Goal: Task Accomplishment & Management: Complete application form

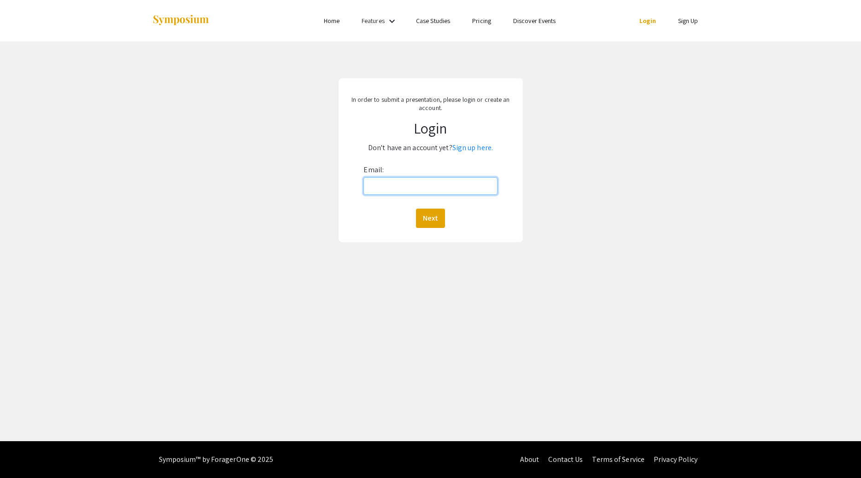
click at [421, 192] on input "Email:" at bounding box center [430, 186] width 134 height 18
type input "[EMAIL_ADDRESS][DOMAIN_NAME]"
click at [416, 209] on button "Next" at bounding box center [430, 218] width 29 height 19
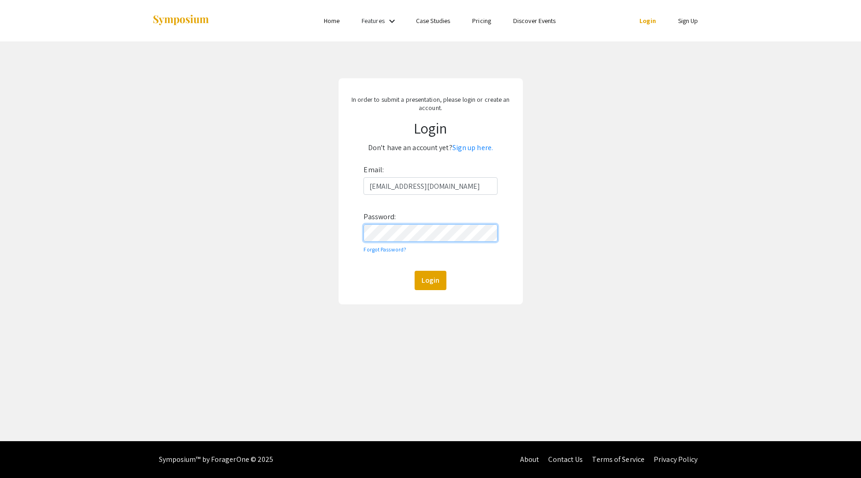
click at [414, 271] on button "Login" at bounding box center [430, 280] width 32 height 19
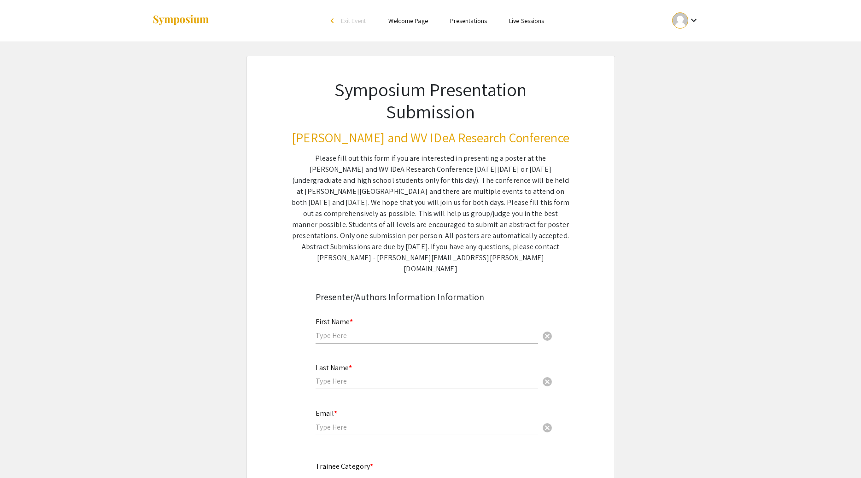
click at [377, 331] on input "text" at bounding box center [426, 336] width 222 height 10
type input "[PERSON_NAME]"
type input "[EMAIL_ADDRESS][DOMAIN_NAME]"
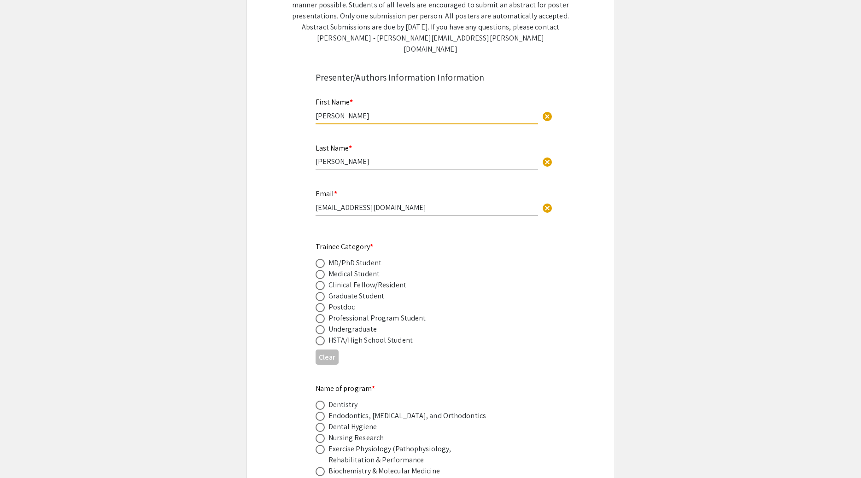
scroll to position [235, 0]
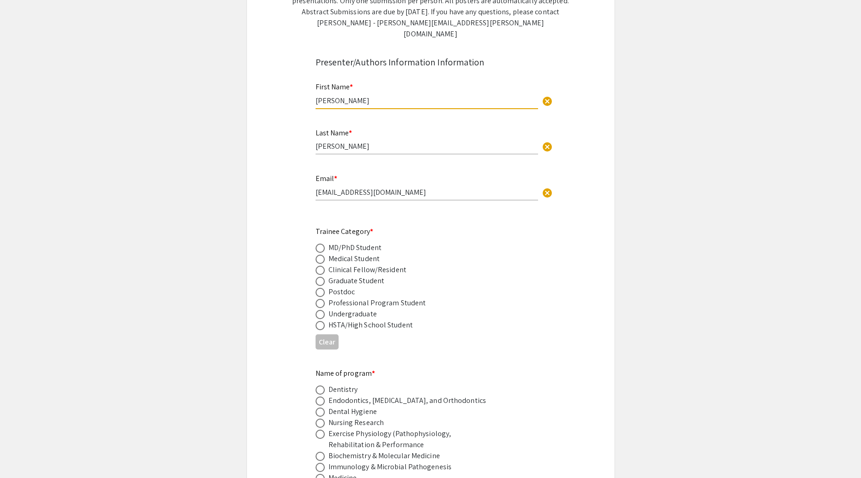
click at [322, 244] on span at bounding box center [319, 248] width 9 height 9
click at [322, 244] on input "radio" at bounding box center [319, 248] width 9 height 9
radio input "true"
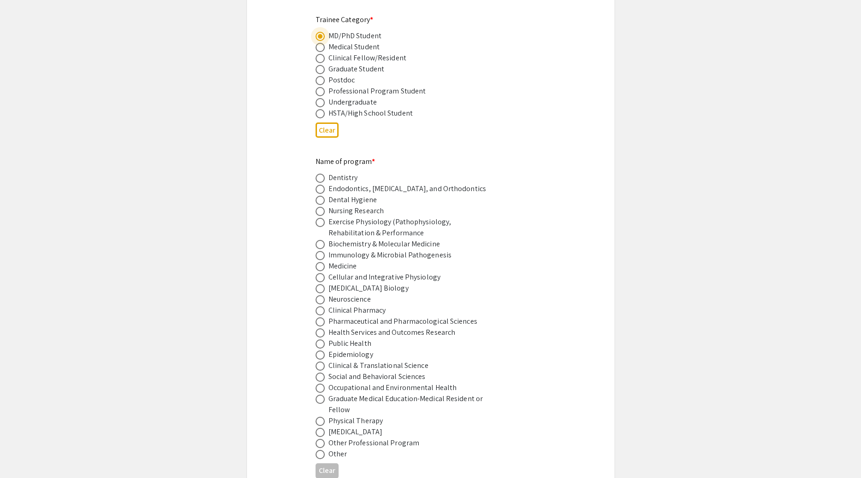
scroll to position [470, 0]
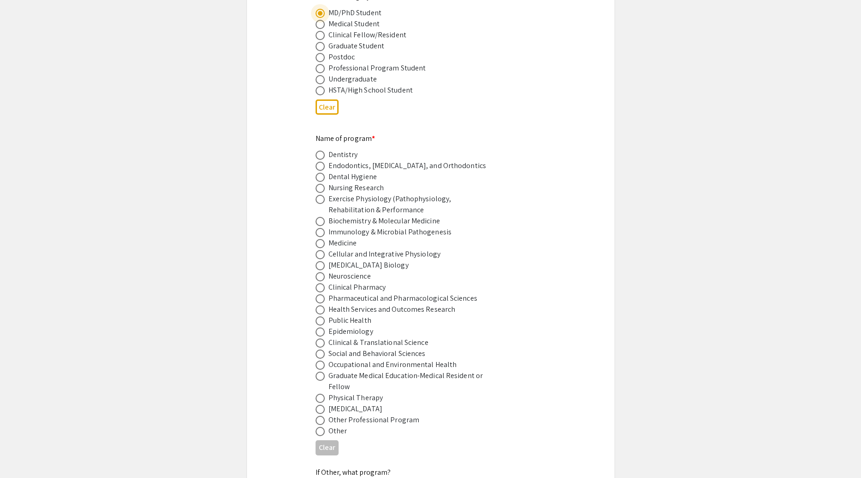
click at [317, 250] on span at bounding box center [319, 254] width 9 height 9
click at [317, 250] on input "radio" at bounding box center [319, 254] width 9 height 9
radio input "true"
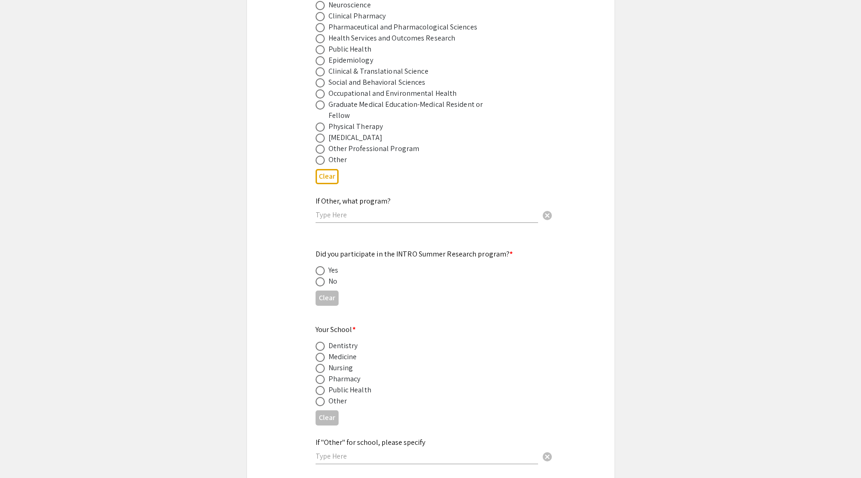
scroll to position [752, 0]
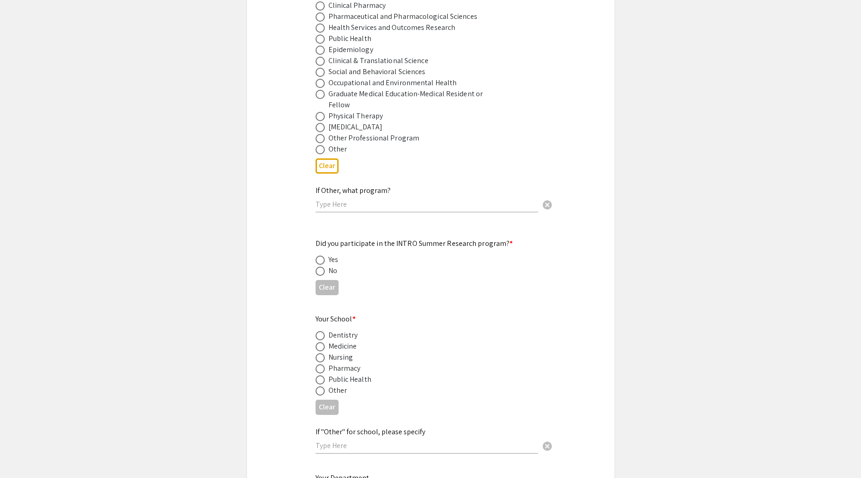
click at [320, 267] on span at bounding box center [319, 271] width 9 height 9
click at [320, 267] on input "radio" at bounding box center [319, 271] width 9 height 9
radio input "true"
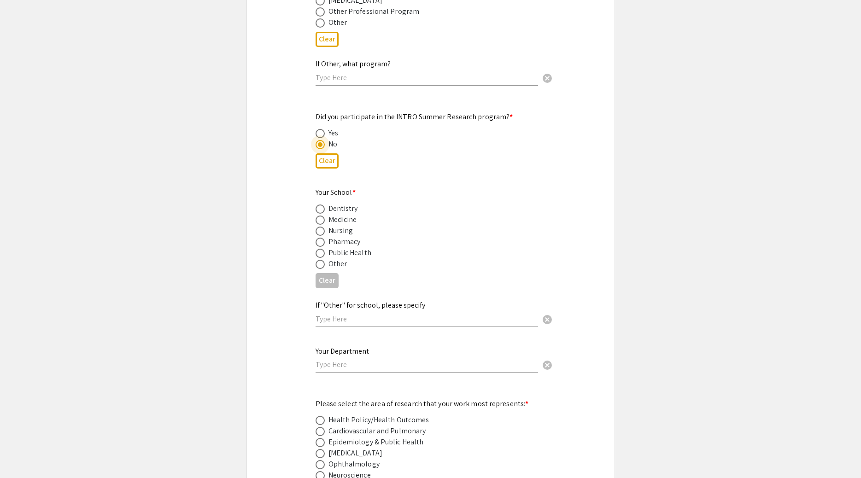
scroll to position [893, 0]
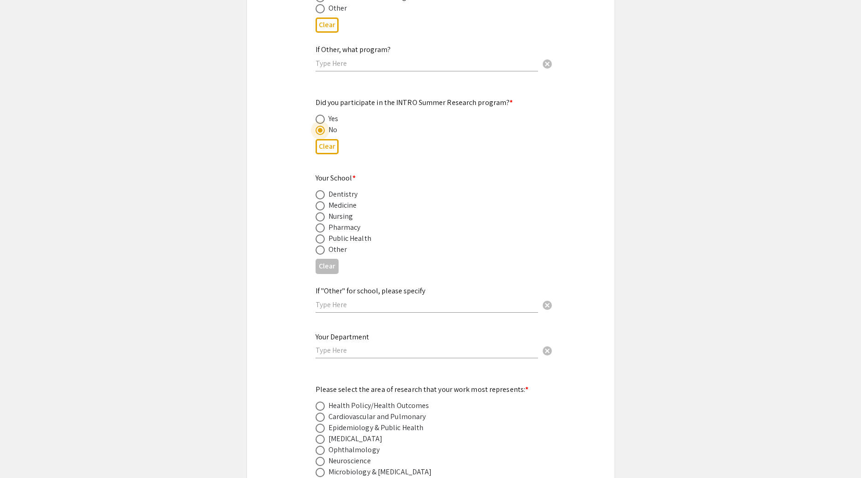
click at [323, 201] on span at bounding box center [319, 205] width 9 height 9
click at [323, 201] on input "radio" at bounding box center [319, 205] width 9 height 9
radio input "true"
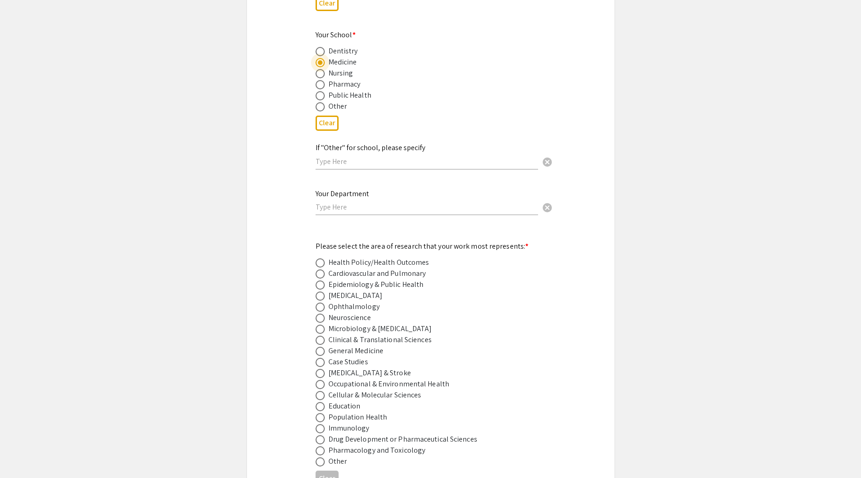
scroll to position [1033, 0]
click at [366, 198] on div "Your Department cancel" at bounding box center [426, 200] width 222 height 35
click at [365, 204] on input "text" at bounding box center [426, 209] width 222 height 10
click at [415, 204] on input "Physiology, Pharmacology, and toxicology" at bounding box center [426, 209] width 222 height 10
type input "Physiology, Pharmacology, and Toxicology"
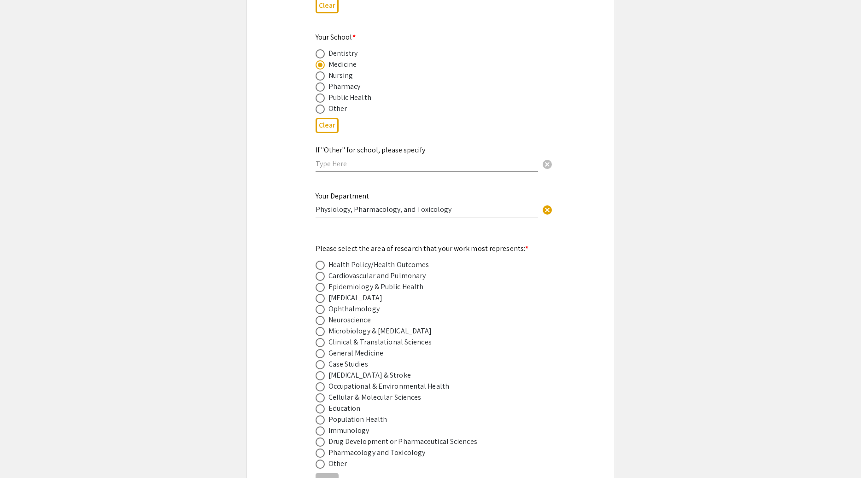
click at [247, 220] on div "Symposium Presentation Submission [PERSON_NAME] and WV IDeA Research Conference…" at bounding box center [430, 292] width 368 height 2541
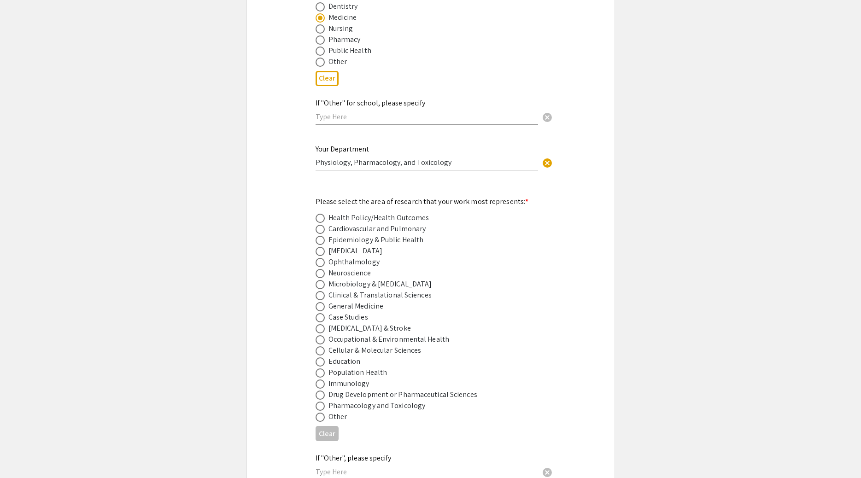
click at [318, 402] on span at bounding box center [319, 406] width 9 height 9
click at [318, 402] on input "radio" at bounding box center [319, 406] width 9 height 9
radio input "true"
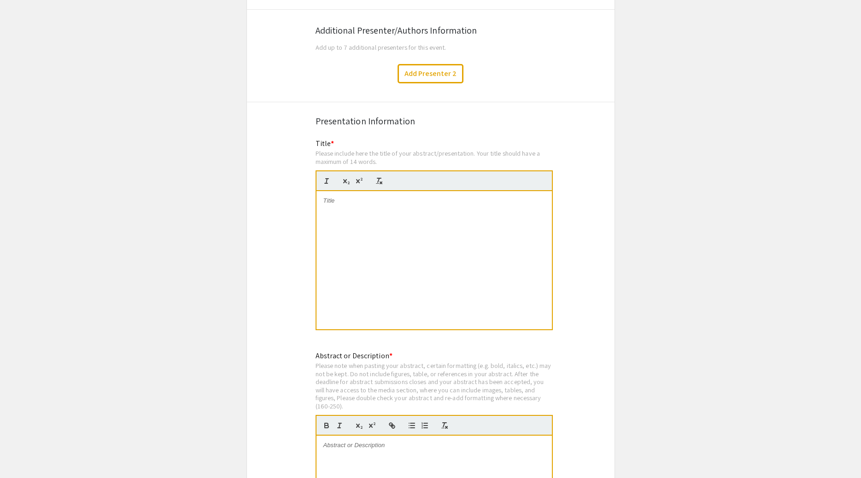
scroll to position [1597, 0]
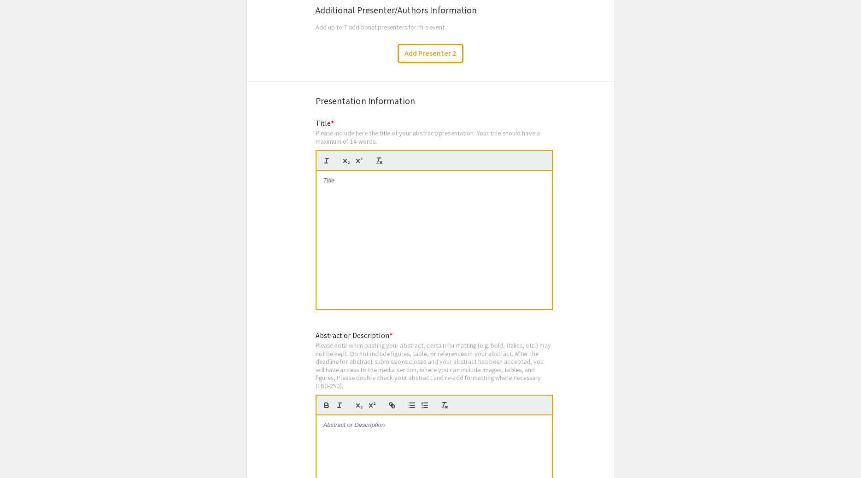
click at [417, 252] on div at bounding box center [433, 240] width 235 height 138
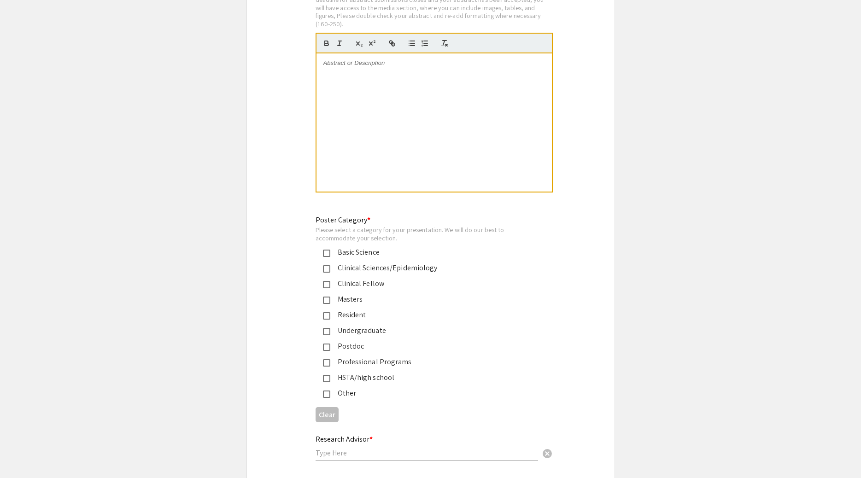
scroll to position [1973, 0]
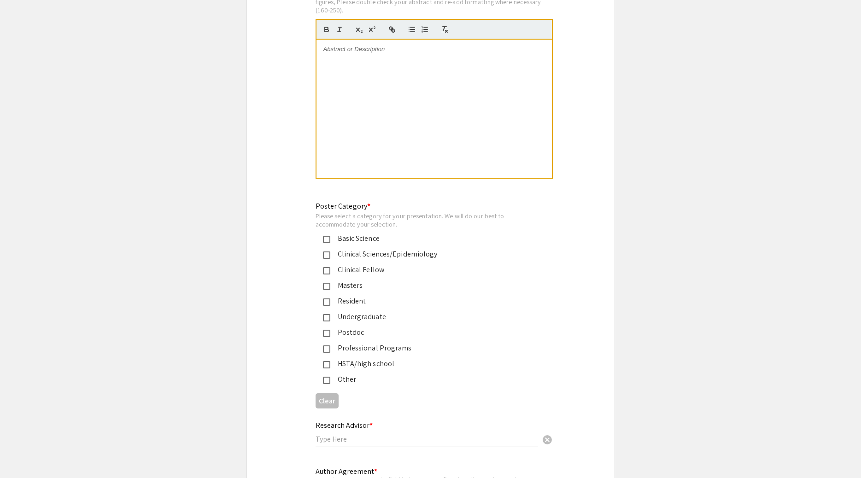
click at [330, 236] on mat-pseudo-checkbox at bounding box center [326, 239] width 7 height 7
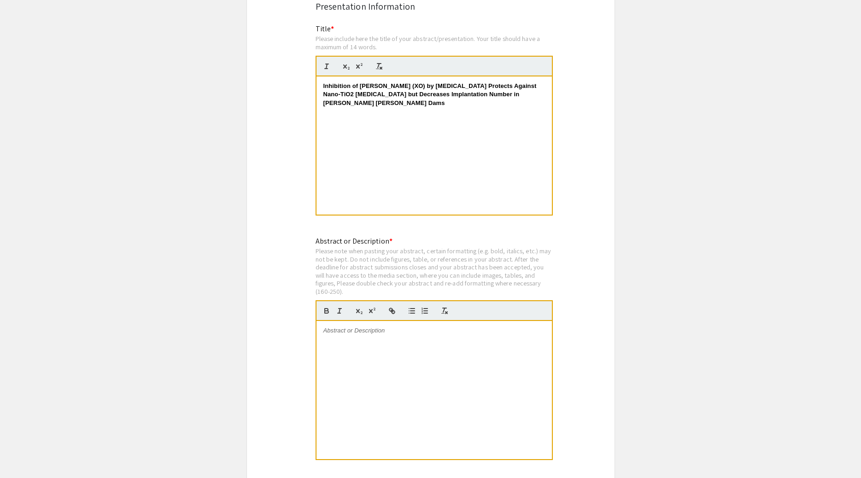
scroll to position [1644, 0]
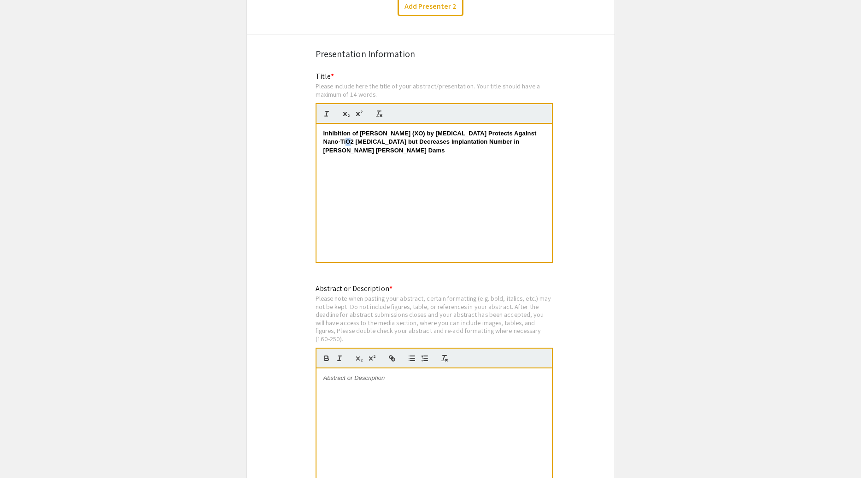
click at [333, 130] on strong "Inhibition of [PERSON_NAME] (XO) by [MEDICAL_DATA] Protects Against Nano-TiO2 […" at bounding box center [430, 142] width 215 height 24
click at [343, 110] on icon "button" at bounding box center [346, 114] width 8 height 8
click at [375, 398] on div at bounding box center [433, 437] width 235 height 138
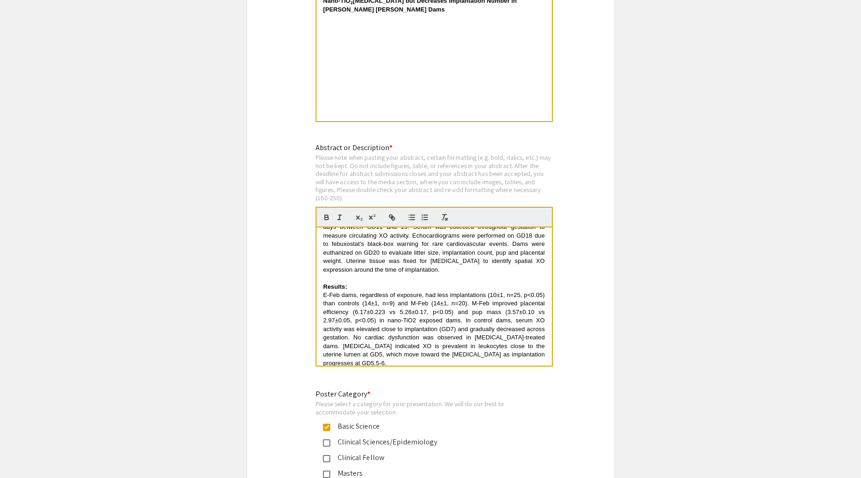
scroll to position [0, 0]
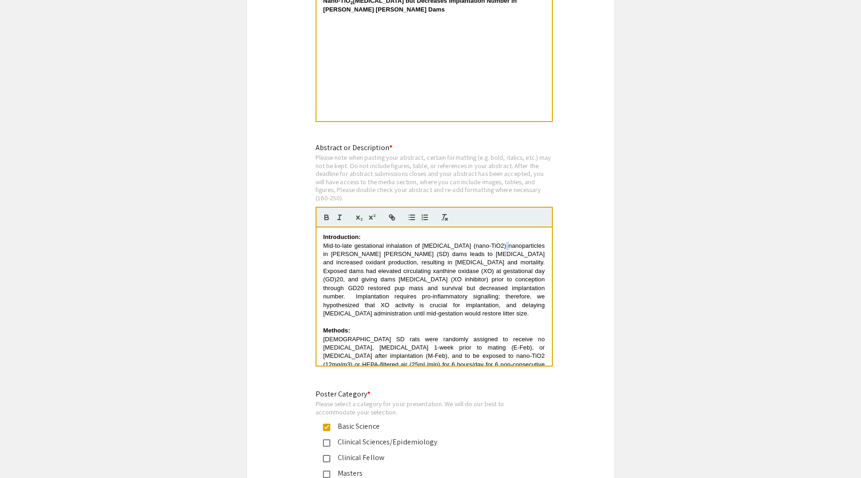
click at [494, 242] on span "Mid-to-late gestational inhalation of [MEDICAL_DATA] (nano-TiO2) nanoparticles …" at bounding box center [434, 279] width 223 height 75
click at [360, 213] on icon "button" at bounding box center [359, 217] width 8 height 8
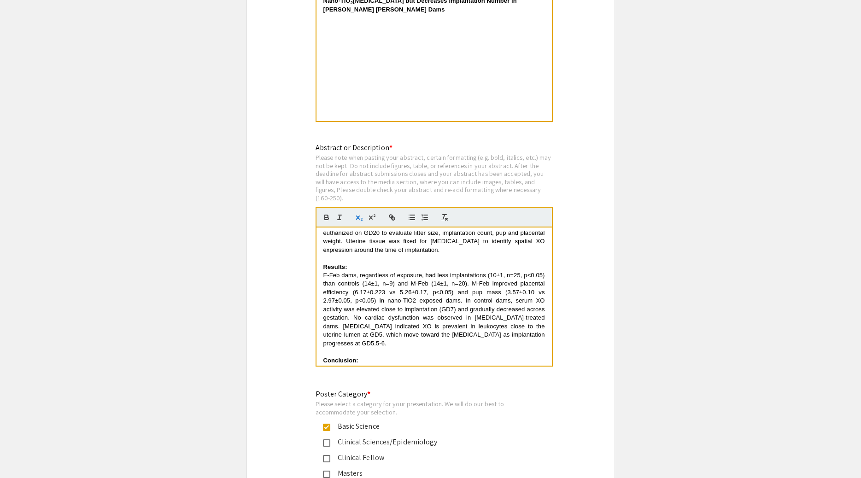
scroll to position [187, 0]
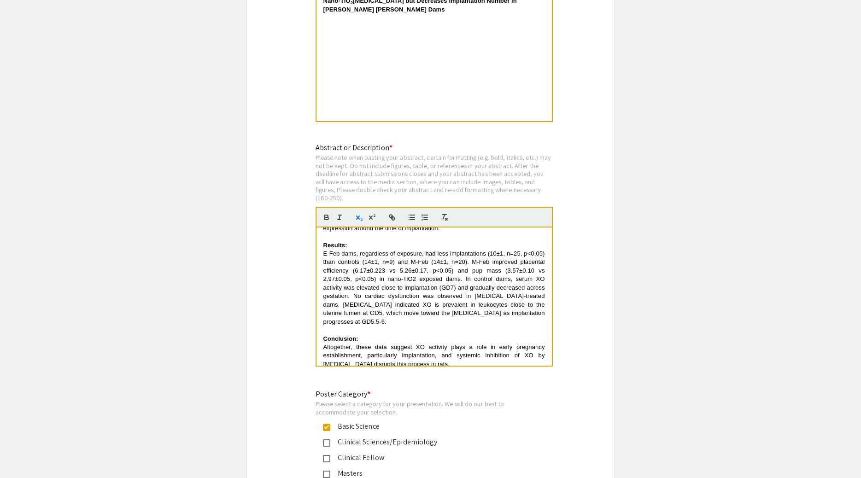
click at [440, 301] on p "E-Feb dams, regardless of exposure, had less implantations (10±1, n=25, p<0.05)…" at bounding box center [434, 288] width 222 height 76
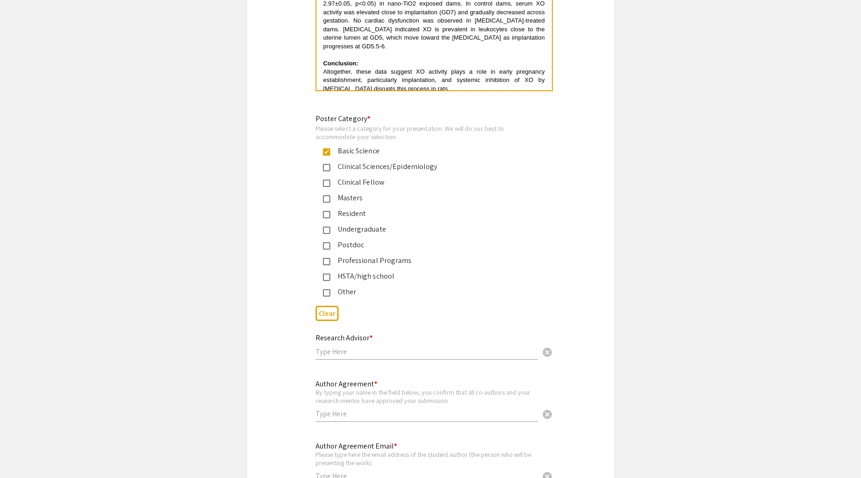
scroll to position [2114, 0]
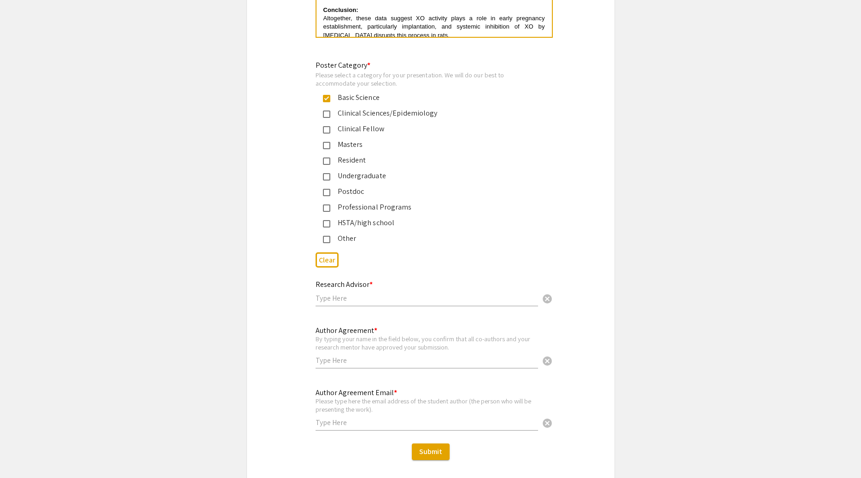
click at [430, 288] on div "Research Advisor * cancel" at bounding box center [426, 288] width 222 height 35
type input "[PERSON_NAME]"
click at [393, 337] on div "Author Agreement * By typing your name in the field below, you confirm that all…" at bounding box center [426, 342] width 222 height 51
click at [393, 356] on input "text" at bounding box center [426, 361] width 222 height 10
type input "[PERSON_NAME]"
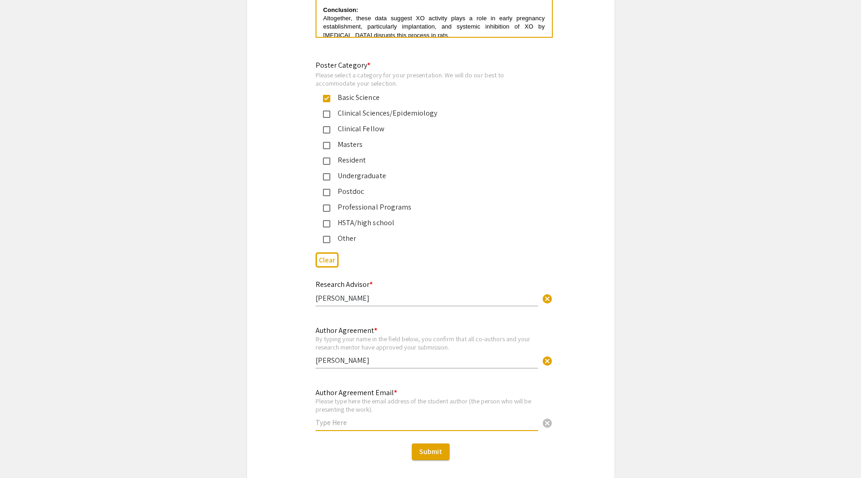
click at [357, 418] on input "text" at bounding box center [426, 423] width 222 height 10
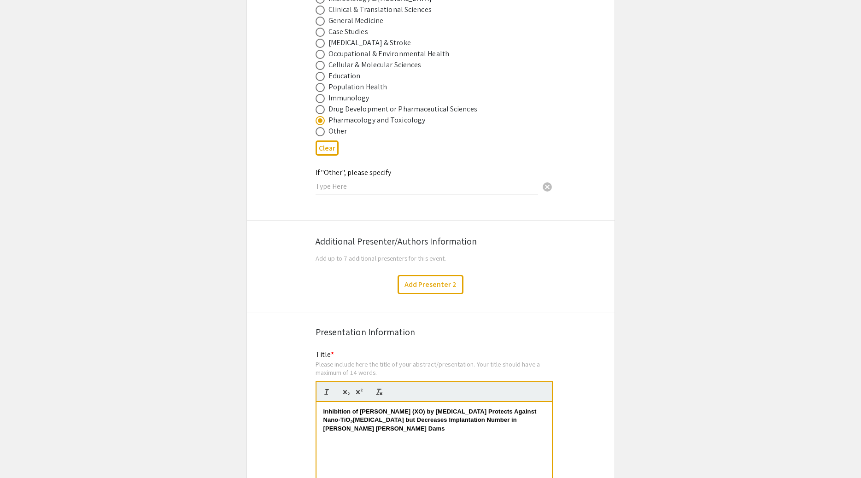
scroll to position [1362, 0]
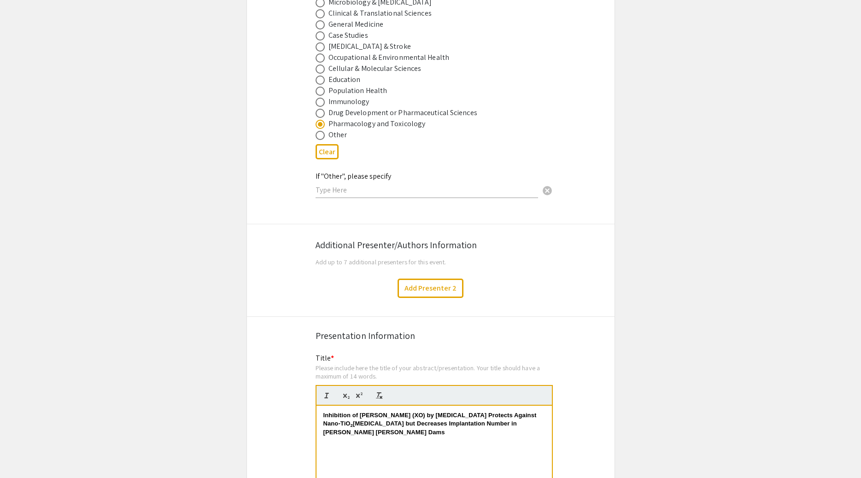
type input "[EMAIL_ADDRESS][DOMAIN_NAME]"
click at [364, 257] on span "Add up to 7 additional presenters for this event." at bounding box center [380, 261] width 131 height 9
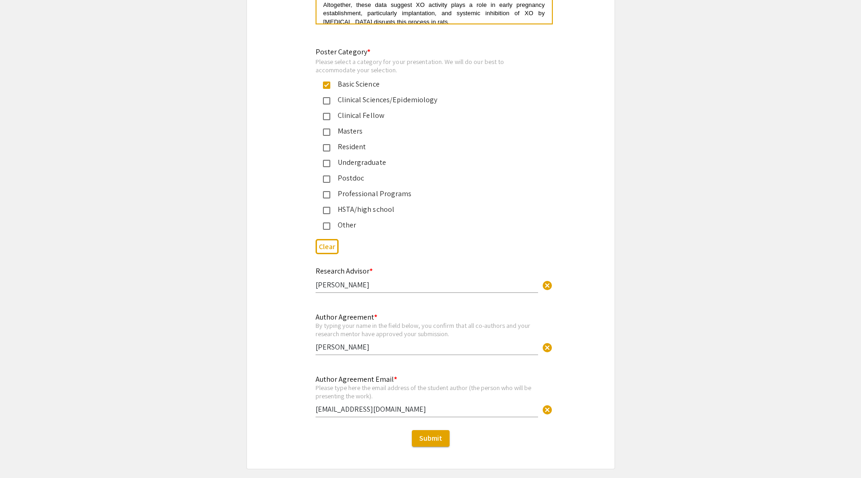
scroll to position [2132, 0]
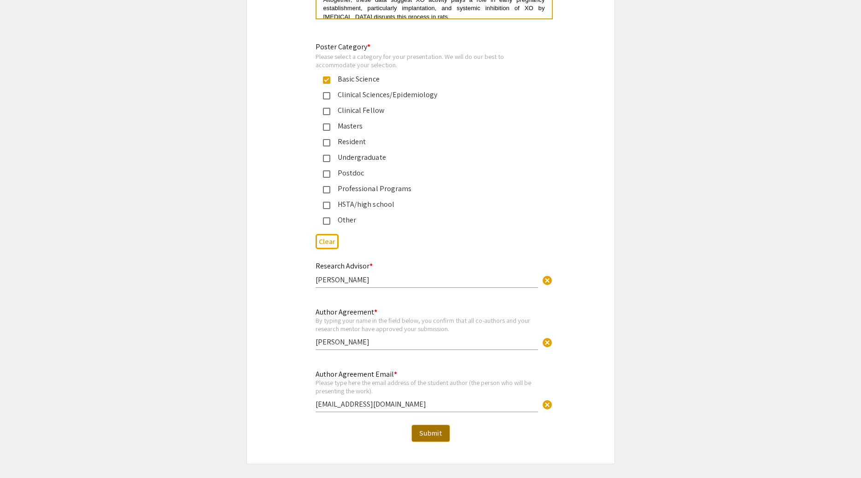
click at [412, 425] on button "Submit" at bounding box center [431, 433] width 38 height 17
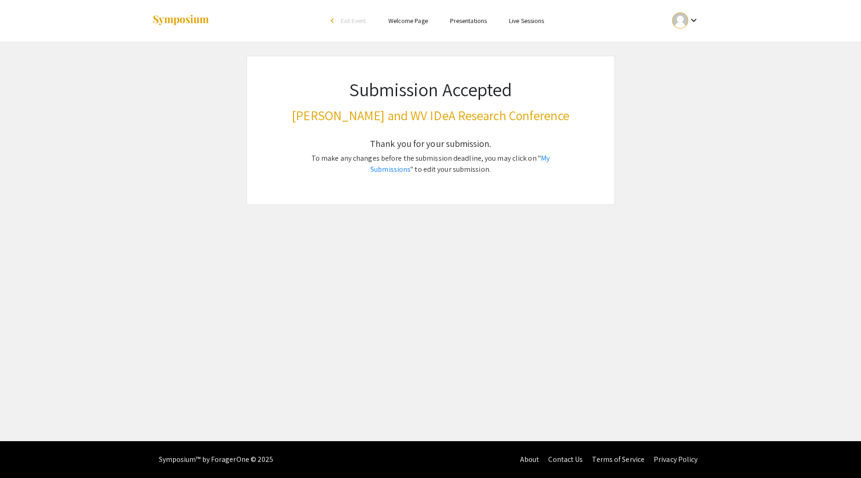
scroll to position [0, 0]
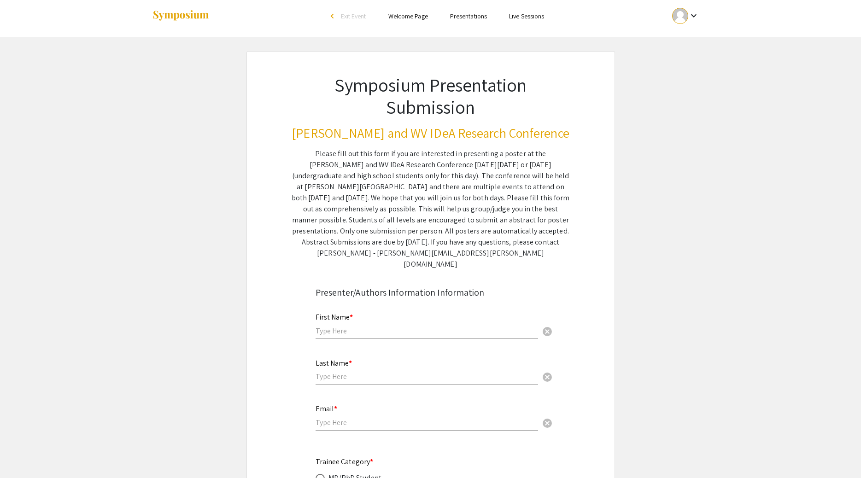
scroll to position [5, 0]
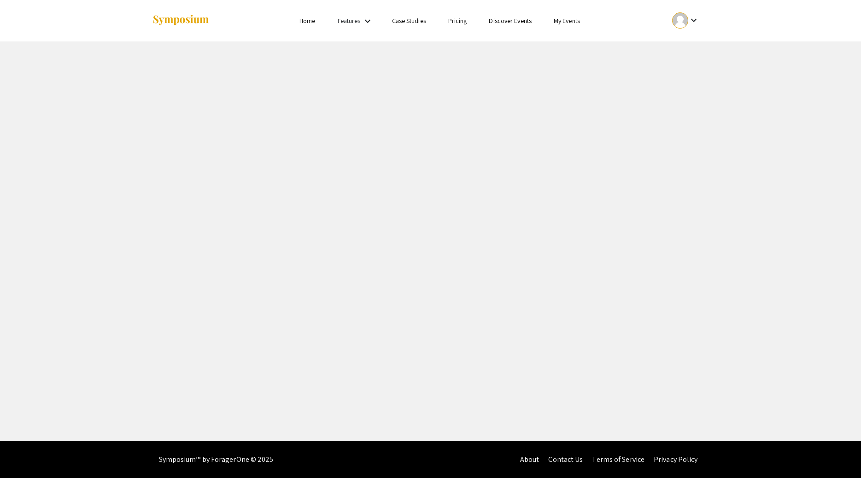
click at [570, 25] on link "My Events" at bounding box center [567, 21] width 26 height 8
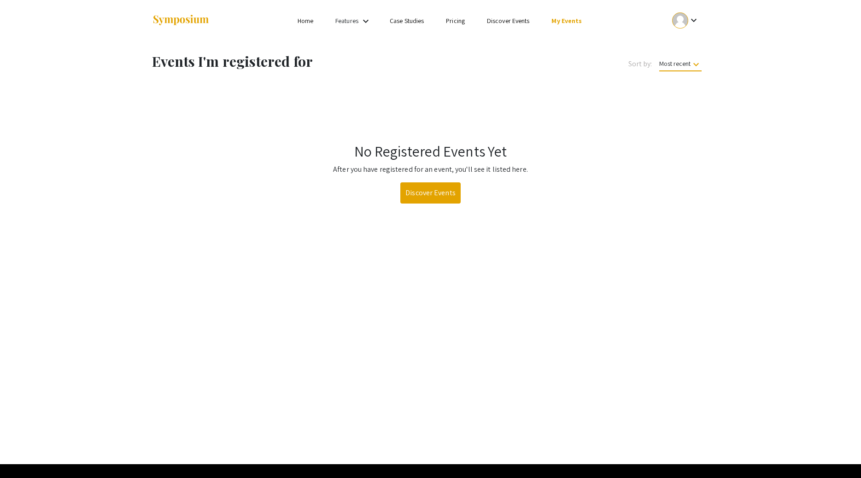
click at [363, 25] on mat-icon "keyboard_arrow_down" at bounding box center [365, 21] width 11 height 11
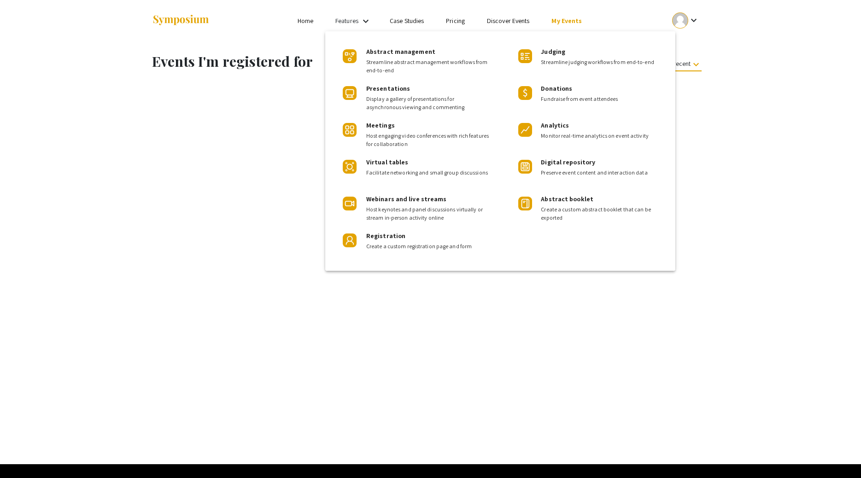
click at [363, 25] on div at bounding box center [430, 239] width 861 height 478
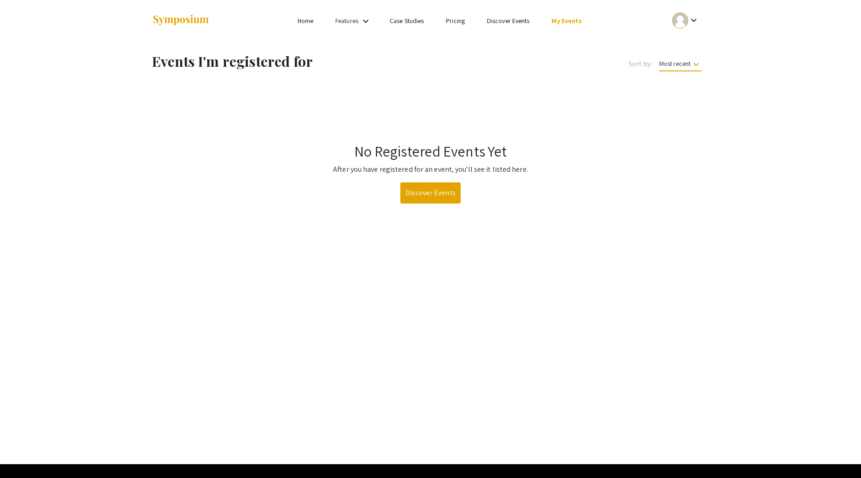
click at [310, 25] on link "Home" at bounding box center [306, 21] width 16 height 8
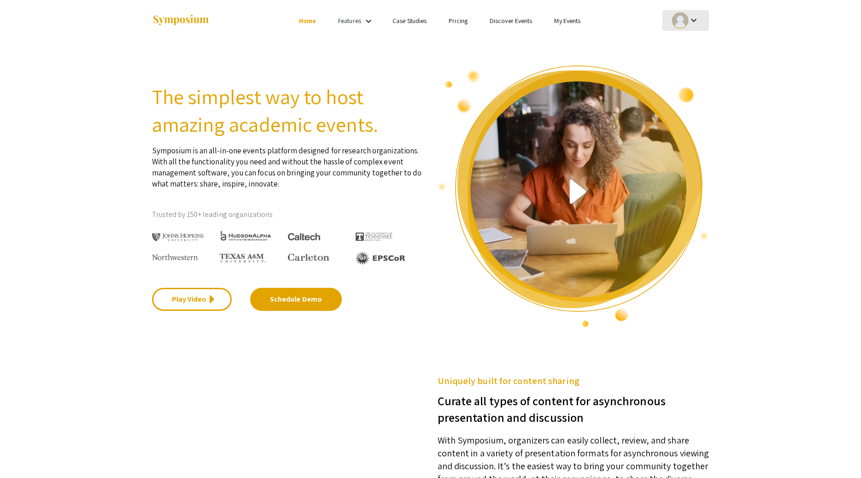
click at [681, 22] on div at bounding box center [680, 20] width 16 height 16
click at [699, 76] on button "My Submissions" at bounding box center [691, 72] width 57 height 22
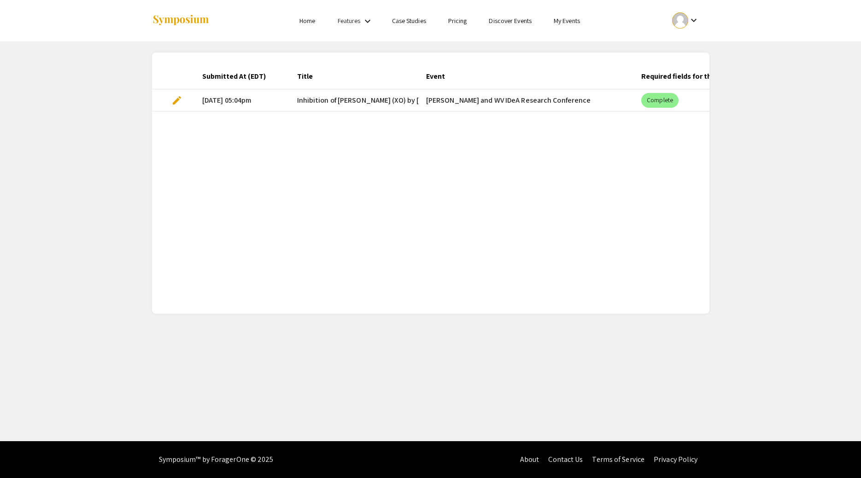
click at [461, 104] on mat-cell "[PERSON_NAME] and WV IDeA Research Conference" at bounding box center [526, 100] width 215 height 22
click at [239, 103] on mat-cell "09/22/25, 05:04pm" at bounding box center [242, 100] width 95 height 22
click at [670, 104] on mat-chip "Complete" at bounding box center [659, 100] width 37 height 15
click at [337, 98] on mat-cell "Inhibition of [PERSON_NAME] (XO) by [MEDICAL_DATA] Protects Against Nano-TiO2 […" at bounding box center [354, 100] width 129 height 22
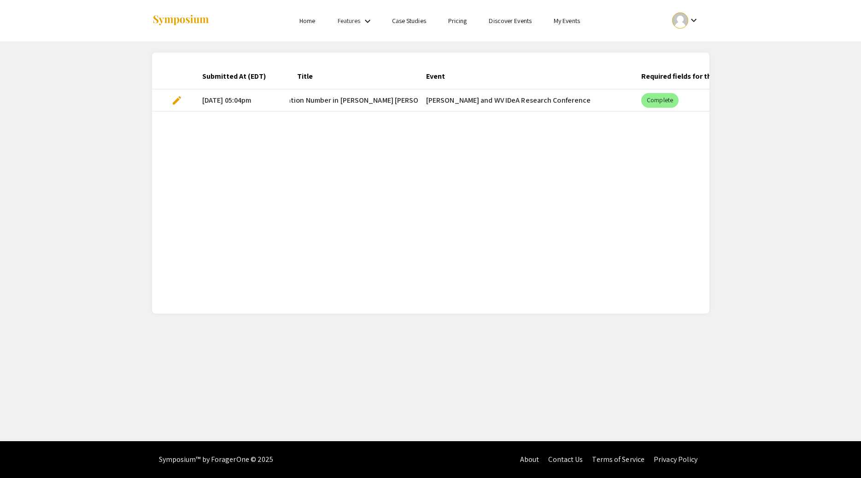
click at [181, 104] on span "edit" at bounding box center [176, 100] width 11 height 11
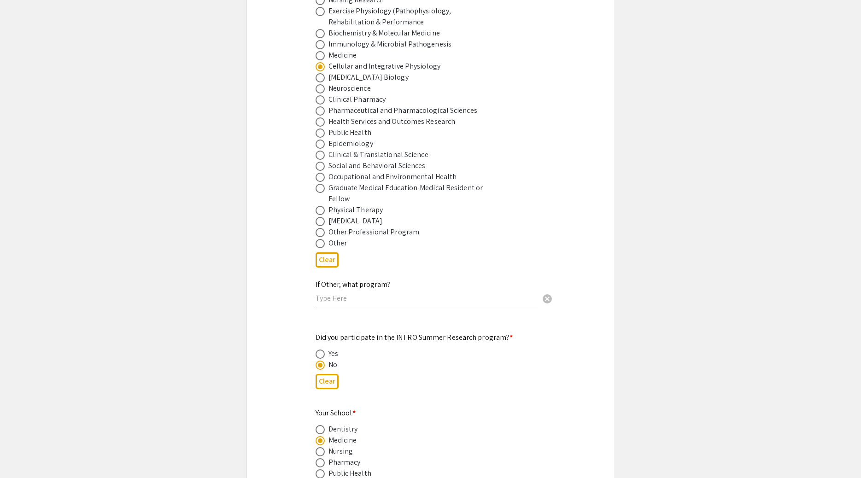
scroll to position [329, 0]
